Goal: Understand process/instructions: Learn how to perform a task or action

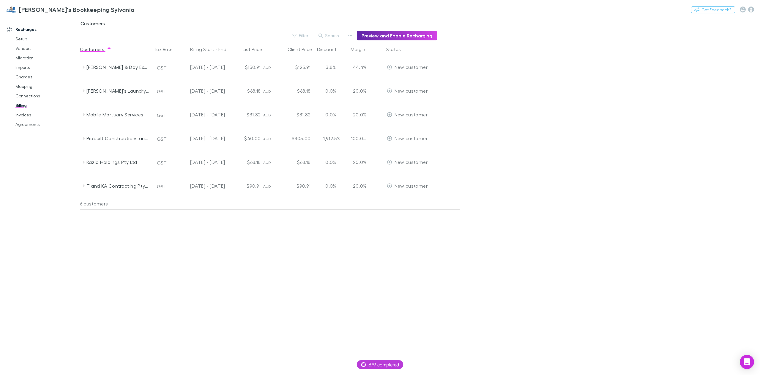
click at [140, 11] on button "Switch company" at bounding box center [159, 9] width 39 height 7
type input "****"
click at [129, 34] on p "Lucicharge" at bounding box center [118, 35] width 25 height 7
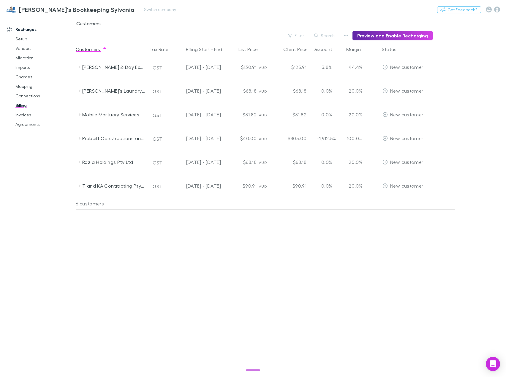
click at [276, 17] on div "[PERSON_NAME]'s Bookkeeping Sylvania Switch company Nothing Got Feedback?" at bounding box center [253, 9] width 506 height 19
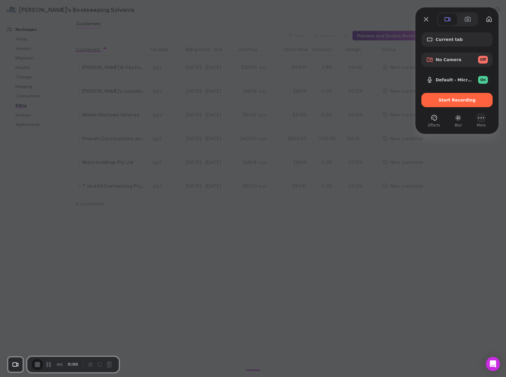
click at [484, 122] on div "open menu" at bounding box center [481, 118] width 10 height 10
click at [459, 46] on span "Settings" at bounding box center [451, 49] width 20 height 6
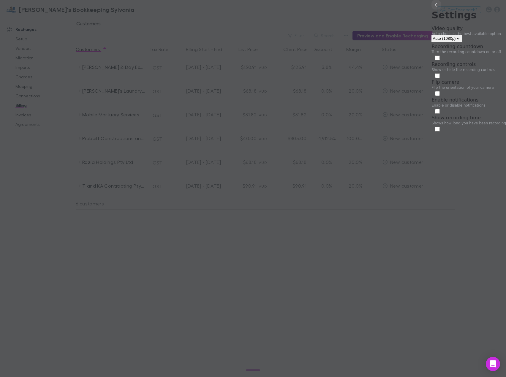
click at [431, 10] on button "back" at bounding box center [436, 5] width 10 height 10
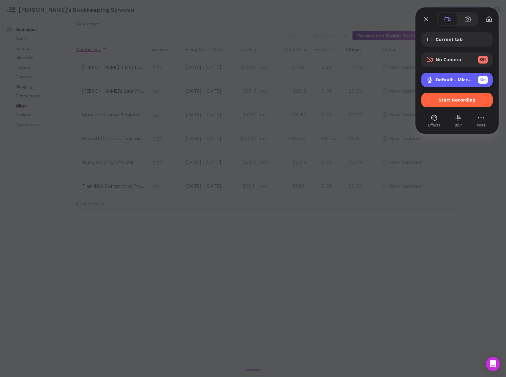
click at [484, 81] on span "On" at bounding box center [483, 79] width 6 height 5
click at [370, 222] on div at bounding box center [253, 188] width 506 height 377
click at [118, 12] on div at bounding box center [253, 188] width 506 height 377
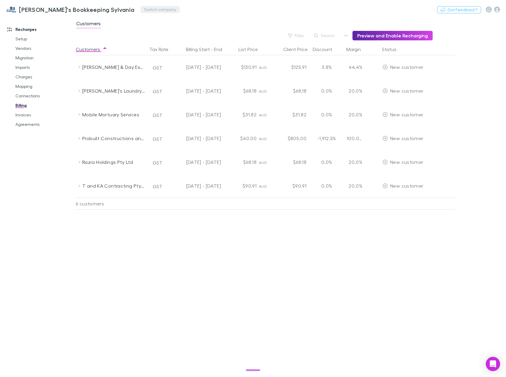
click at [140, 11] on button "Switch company" at bounding box center [159, 9] width 39 height 7
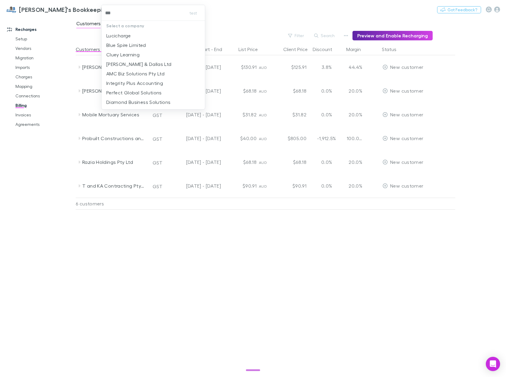
type input "****"
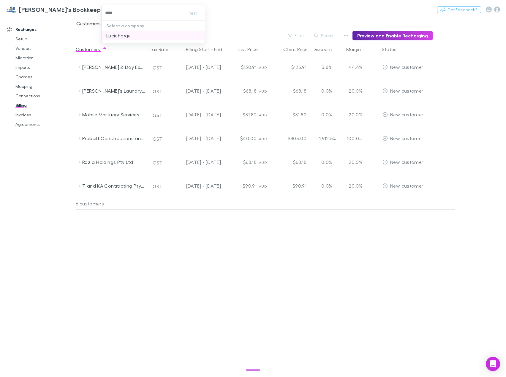
click at [120, 37] on p "Lucicharge" at bounding box center [118, 35] width 25 height 7
click at [24, 31] on link "Recharges" at bounding box center [40, 30] width 78 height 10
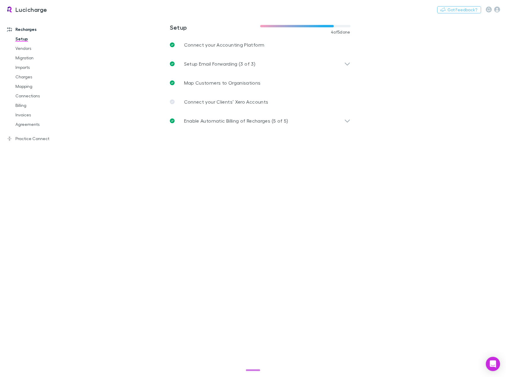
click at [373, 287] on main "**********" at bounding box center [291, 197] width 430 height 361
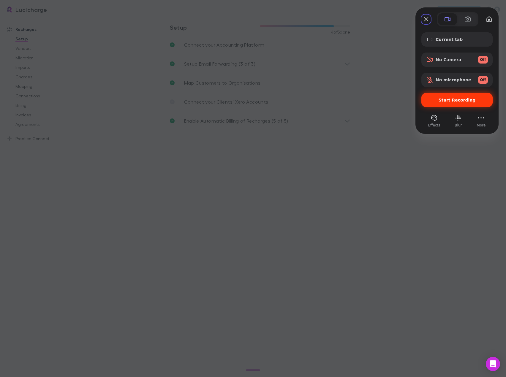
click at [462, 99] on span "Start Recording" at bounding box center [457, 100] width 37 height 5
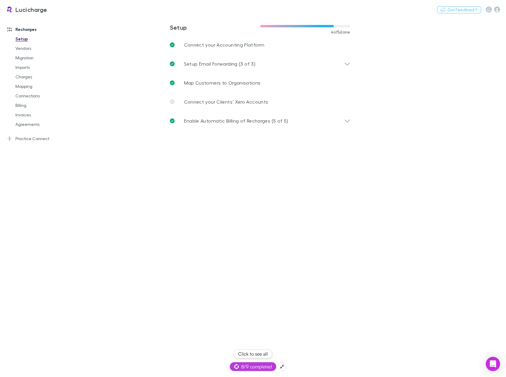
click at [257, 367] on span "8/9 completed" at bounding box center [253, 366] width 38 height 7
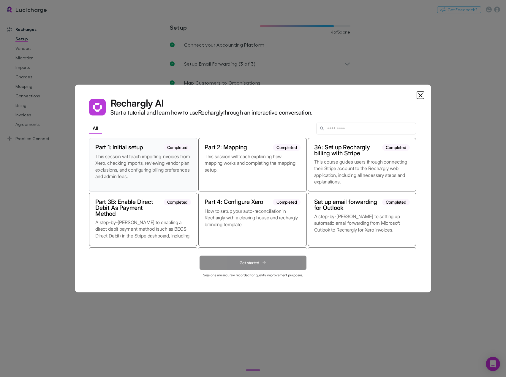
click at [156, 162] on p "This session will teach importing invoices from Xero, checking imports, reviewi…" at bounding box center [143, 169] width 96 height 32
click at [259, 262] on span "Get started" at bounding box center [250, 262] width 20 height 5
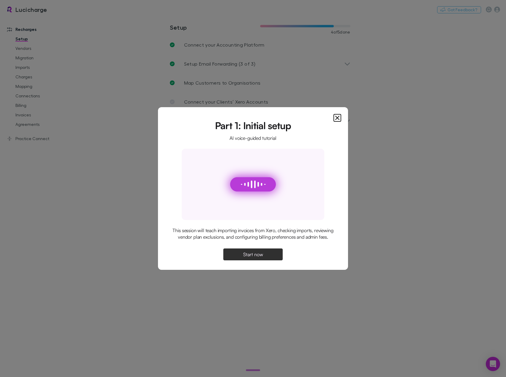
click at [251, 257] on span "Start now" at bounding box center [253, 254] width 20 height 5
click at [260, 256] on span "Continue" at bounding box center [253, 254] width 19 height 5
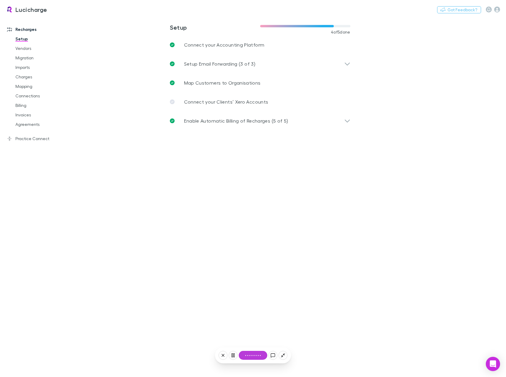
click at [264, 199] on main "**********" at bounding box center [291, 197] width 430 height 361
click at [225, 354] on icon at bounding box center [223, 355] width 5 height 5
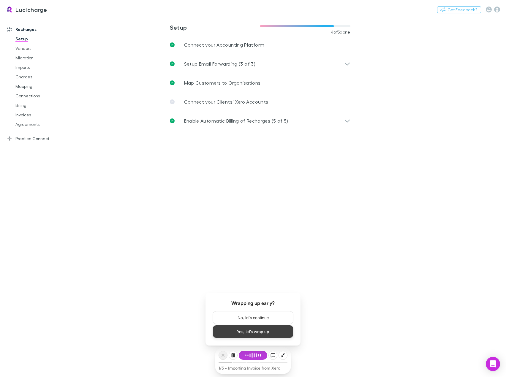
click at [234, 333] on button "Yes, let's wrap up" at bounding box center [253, 331] width 81 height 13
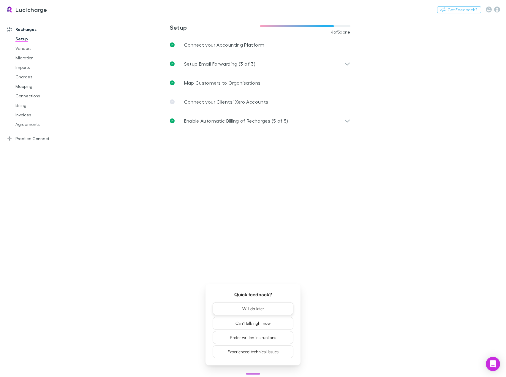
click at [270, 309] on button "Will do later" at bounding box center [253, 308] width 81 height 13
click at [291, 186] on main "**********" at bounding box center [291, 197] width 430 height 361
click at [254, 249] on main "**********" at bounding box center [291, 197] width 430 height 361
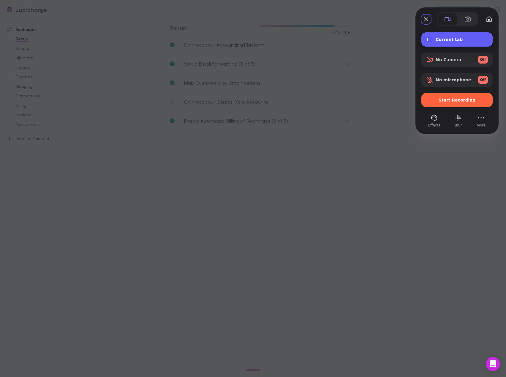
click at [450, 42] on span "Current tab" at bounding box center [462, 39] width 52 height 5
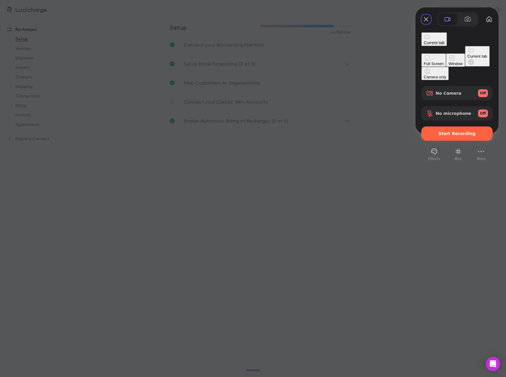
click at [446, 53] on button "Window" at bounding box center [455, 59] width 19 height 13
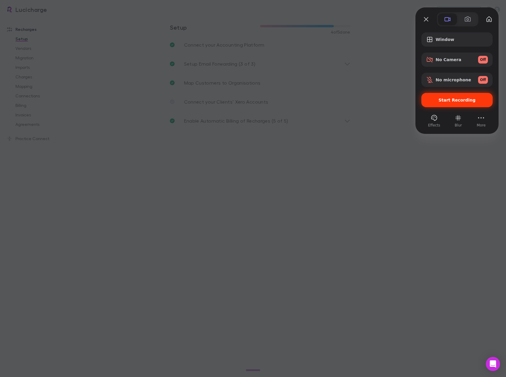
click at [452, 103] on div "Start Recording" at bounding box center [456, 100] width 71 height 14
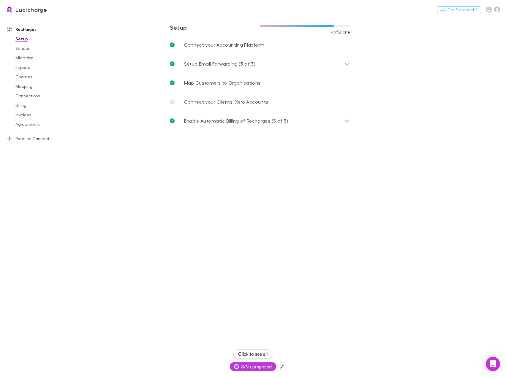
click at [255, 367] on span "8/9 completed" at bounding box center [253, 366] width 38 height 7
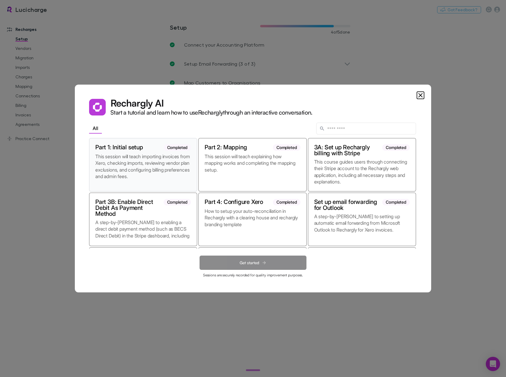
click at [144, 166] on p "This session will teach importing invoices from Xero, checking imports, reviewi…" at bounding box center [143, 169] width 96 height 32
click at [256, 263] on span "Get started" at bounding box center [250, 262] width 20 height 5
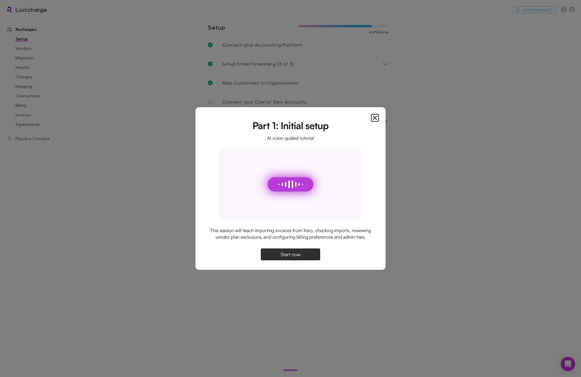
click at [375, 114] on icon "Close" at bounding box center [374, 117] width 7 height 7
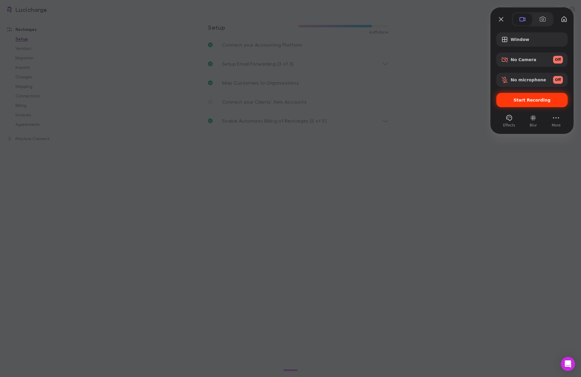
click at [532, 103] on div "Start Recording" at bounding box center [531, 100] width 71 height 14
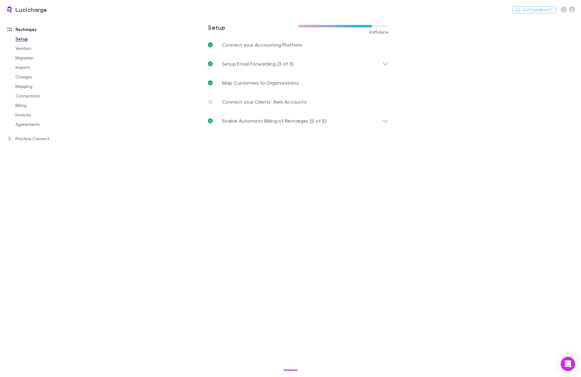
click at [287, 365] on span "8/9 completed" at bounding box center [291, 366] width 38 height 7
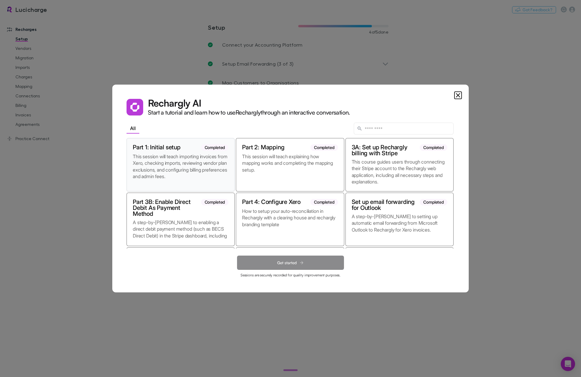
click at [183, 162] on p "This session will teach importing invoices from Xero, checking imports, reviewi…" at bounding box center [181, 169] width 96 height 32
click at [292, 263] on span "Get started" at bounding box center [287, 262] width 20 height 5
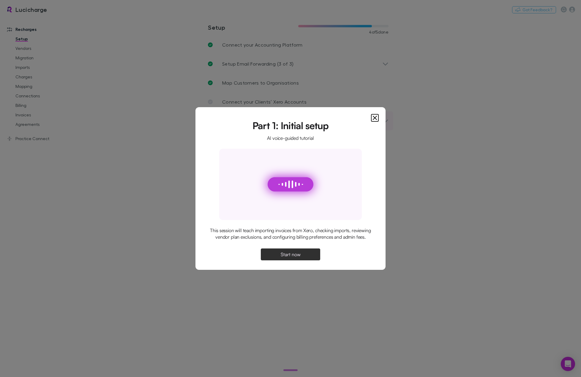
click at [375, 116] on icon "Close" at bounding box center [375, 118] width 4 height 4
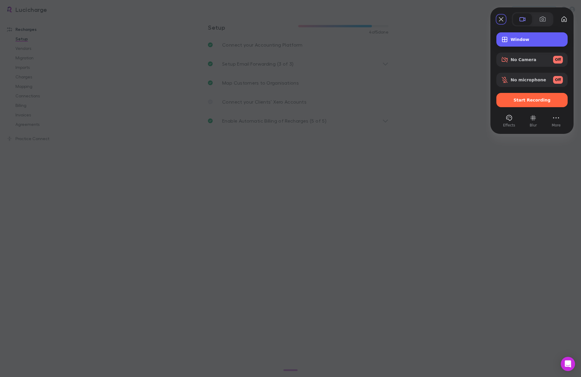
click at [518, 38] on span "Window" at bounding box center [536, 39] width 52 height 5
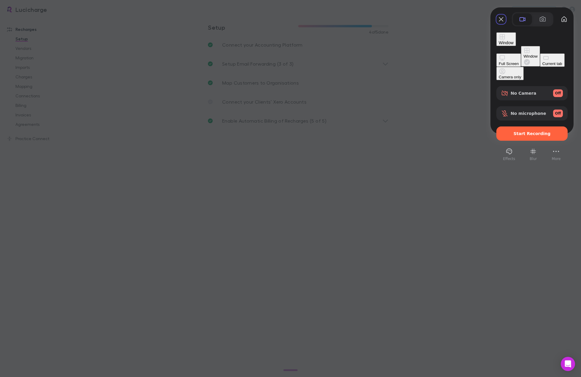
click at [542, 66] on div "Current tab" at bounding box center [552, 63] width 20 height 4
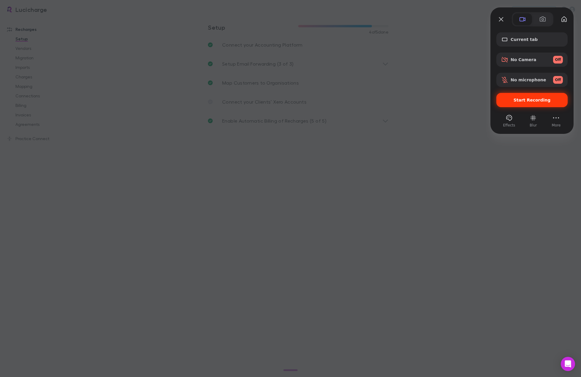
click at [539, 102] on span "Start Recording" at bounding box center [531, 100] width 37 height 5
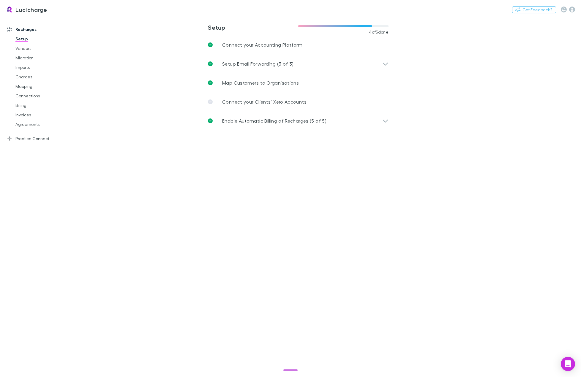
click at [290, 366] on span "8/9 completed" at bounding box center [291, 366] width 38 height 7
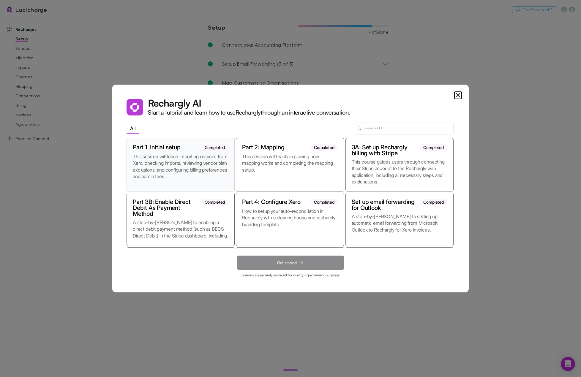
click at [176, 165] on p "This session will teach importing invoices from Xero, checking imports, reviewi…" at bounding box center [181, 169] width 96 height 32
click at [289, 263] on span "Get started" at bounding box center [287, 262] width 20 height 5
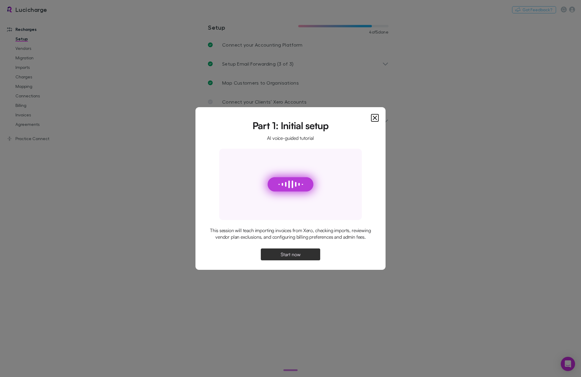
click at [298, 257] on span "Start now" at bounding box center [291, 254] width 20 height 5
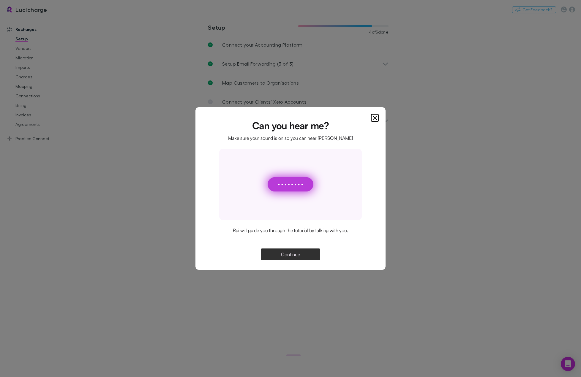
click at [374, 118] on icon "Close" at bounding box center [375, 118] width 4 height 4
